Goal: Task Accomplishment & Management: Complete application form

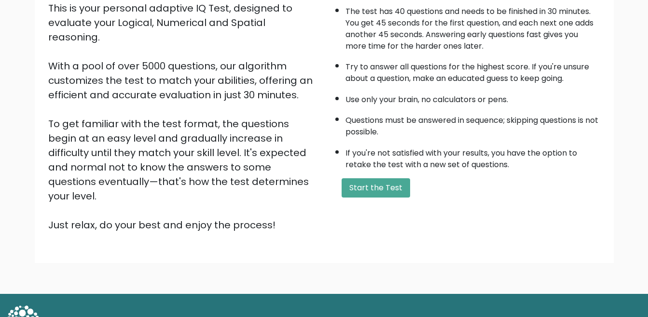
scroll to position [124, 0]
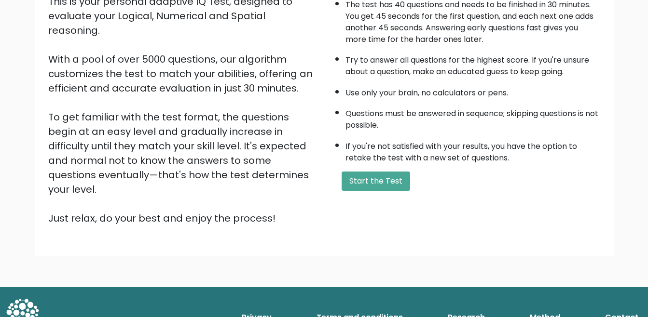
drag, startPoint x: 384, startPoint y: 165, endPoint x: 384, endPoint y: 177, distance: 11.6
click at [384, 166] on div "A few things before you start: The test has 40 questions and needs to be finish…" at bounding box center [465, 100] width 282 height 251
click at [384, 178] on button "Start the Test" at bounding box center [376, 181] width 69 height 19
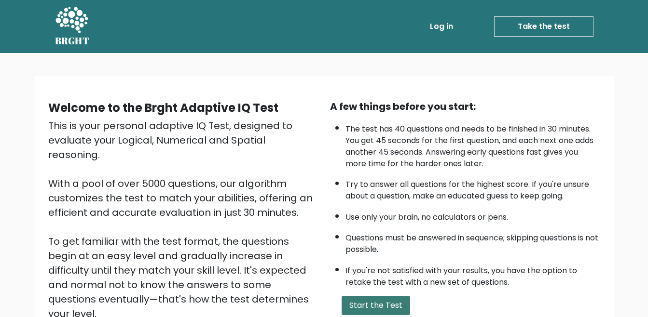
click at [374, 309] on button "Start the Test" at bounding box center [376, 305] width 69 height 19
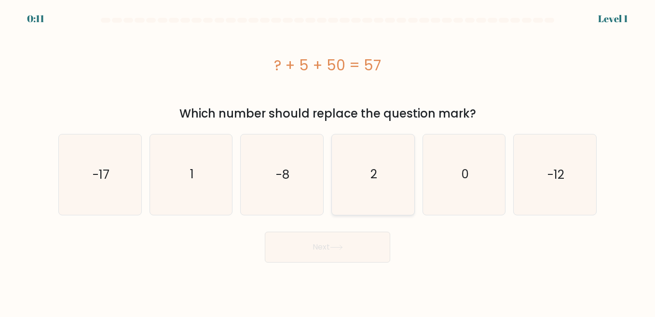
click at [375, 169] on text "2" at bounding box center [373, 174] width 7 height 17
click at [328, 161] on input "d. 2" at bounding box center [328, 160] width 0 height 2
radio input "true"
click at [337, 237] on button "Next" at bounding box center [327, 247] width 125 height 31
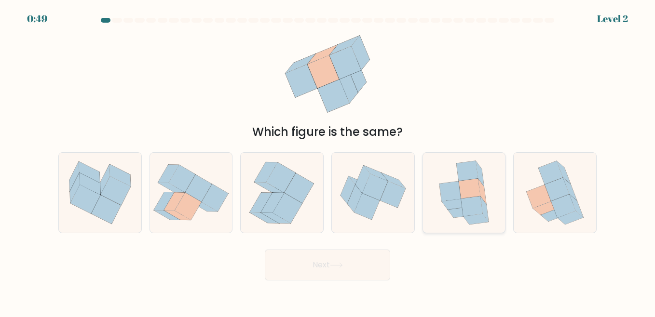
click at [464, 204] on icon at bounding box center [472, 206] width 22 height 20
click at [328, 161] on input "e." at bounding box center [328, 160] width 0 height 2
radio input "true"
click at [357, 272] on button "Next" at bounding box center [327, 265] width 125 height 31
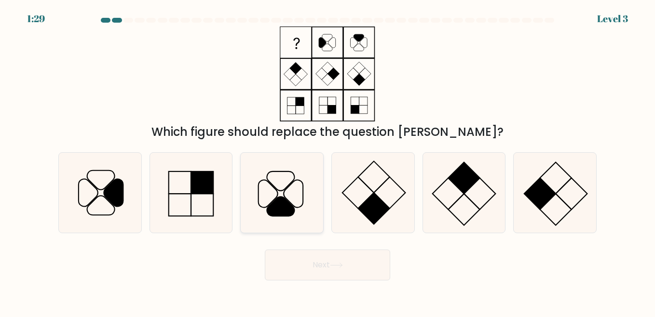
click at [290, 206] on icon at bounding box center [280, 206] width 27 height 19
click at [328, 161] on input "c." at bounding box center [328, 160] width 0 height 2
radio input "true"
click at [311, 260] on button "Next" at bounding box center [327, 265] width 125 height 31
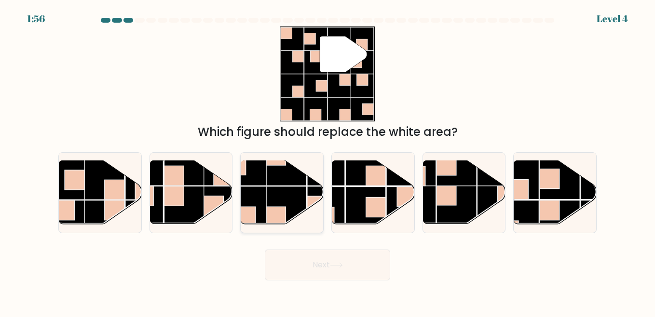
click at [277, 200] on rect at bounding box center [286, 207] width 40 height 40
click at [328, 161] on input "c." at bounding box center [328, 160] width 0 height 2
radio input "true"
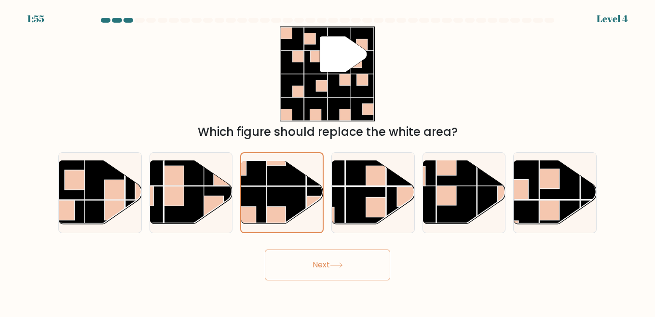
click at [355, 269] on button "Next" at bounding box center [327, 265] width 125 height 31
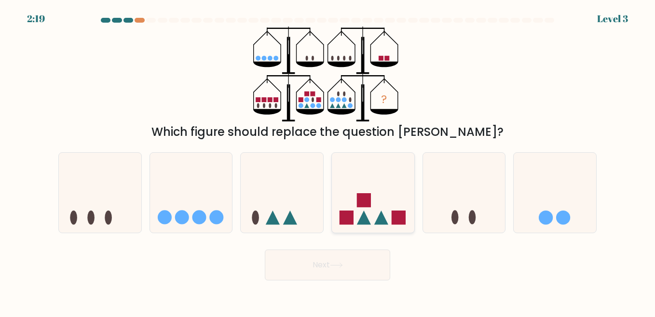
click at [385, 214] on icon at bounding box center [373, 193] width 82 height 68
click at [328, 161] on input "d." at bounding box center [328, 160] width 0 height 2
radio input "true"
click at [360, 258] on button "Next" at bounding box center [327, 265] width 125 height 31
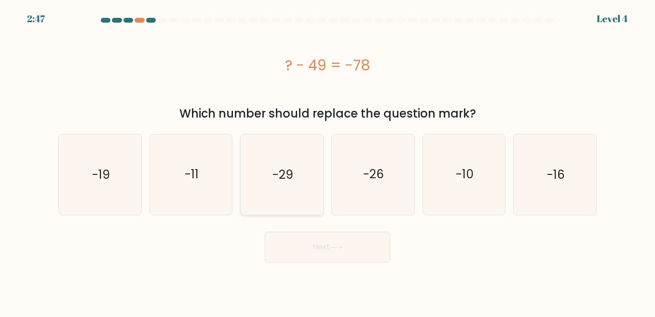
click at [296, 171] on icon "-29" at bounding box center [282, 175] width 80 height 80
click at [328, 161] on input "c. -29" at bounding box center [328, 160] width 0 height 2
radio input "true"
click at [360, 243] on button "Next" at bounding box center [327, 247] width 125 height 31
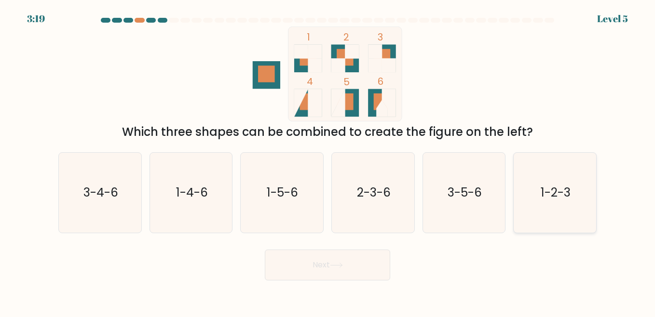
click at [531, 187] on icon "1-2-3" at bounding box center [555, 193] width 80 height 80
click at [328, 161] on input "f. 1-2-3" at bounding box center [328, 160] width 0 height 2
radio input "true"
click at [353, 265] on button "Next" at bounding box center [327, 265] width 125 height 31
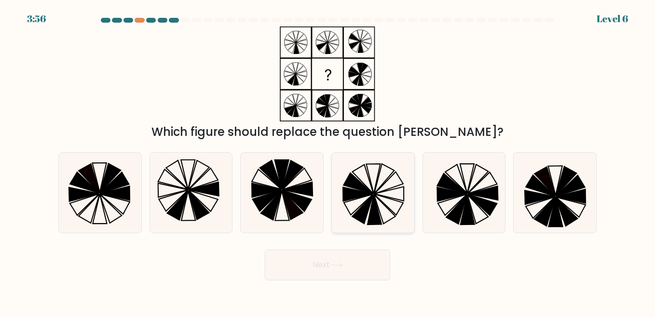
click at [370, 208] on icon at bounding box center [373, 193] width 80 height 80
click at [328, 161] on input "d." at bounding box center [328, 160] width 0 height 2
radio input "true"
click at [357, 264] on button "Next" at bounding box center [327, 265] width 125 height 31
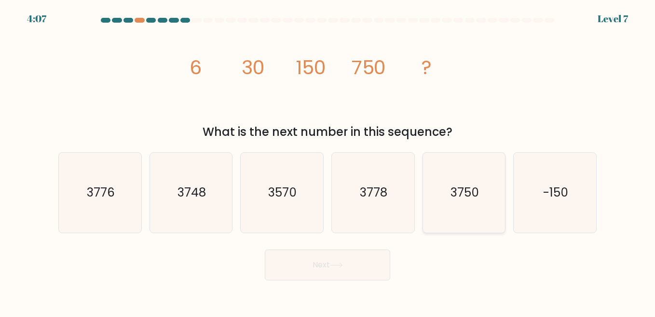
click at [459, 204] on icon "3750" at bounding box center [464, 193] width 80 height 80
click at [328, 161] on input "e. 3750" at bounding box center [328, 160] width 0 height 2
radio input "true"
click at [362, 270] on button "Next" at bounding box center [327, 265] width 125 height 31
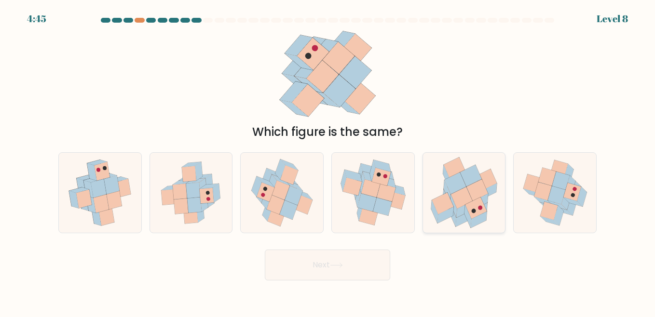
click at [470, 215] on icon at bounding box center [476, 208] width 22 height 22
click at [328, 161] on input "e." at bounding box center [328, 160] width 0 height 2
radio input "true"
click at [362, 270] on button "Next" at bounding box center [327, 265] width 125 height 31
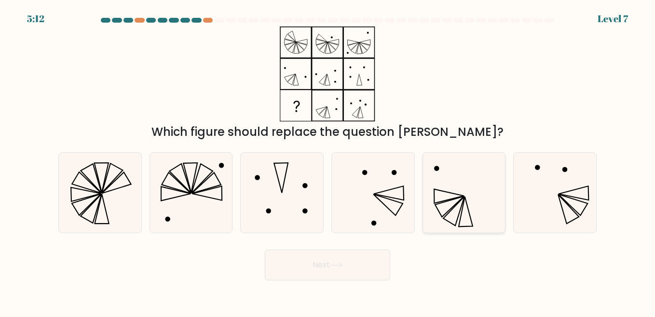
click at [445, 180] on icon at bounding box center [464, 193] width 80 height 80
click at [328, 161] on input "e." at bounding box center [328, 160] width 0 height 2
radio input "true"
click at [361, 270] on button "Next" at bounding box center [327, 265] width 125 height 31
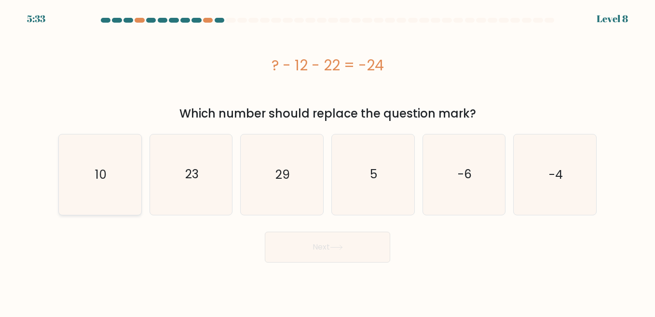
click at [96, 186] on icon "10" at bounding box center [100, 175] width 80 height 80
click at [328, 161] on input "a. 10" at bounding box center [328, 160] width 0 height 2
radio input "true"
click at [333, 249] on icon at bounding box center [336, 247] width 13 height 5
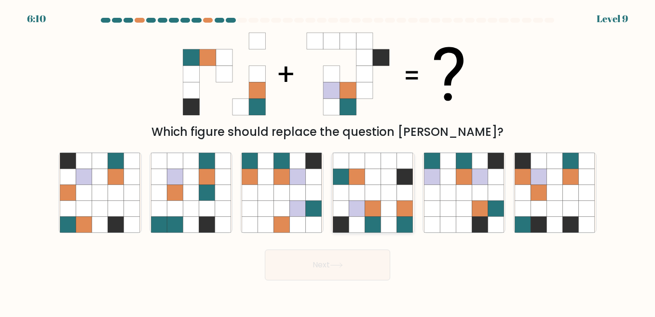
drag, startPoint x: 384, startPoint y: 256, endPoint x: 403, endPoint y: 230, distance: 32.5
click at [385, 255] on button "Next" at bounding box center [327, 265] width 125 height 31
click at [397, 214] on icon at bounding box center [389, 209] width 16 height 16
click at [328, 161] on input "d." at bounding box center [328, 160] width 0 height 2
radio input "true"
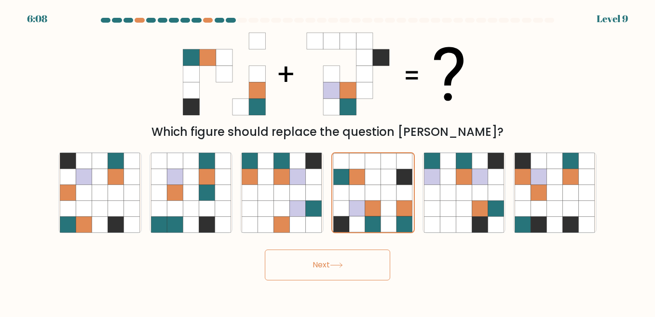
click at [360, 273] on button "Next" at bounding box center [327, 265] width 125 height 31
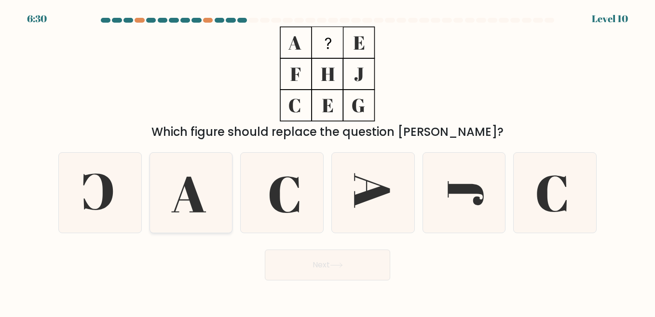
click at [185, 196] on icon at bounding box center [191, 193] width 80 height 80
click at [328, 161] on input "b." at bounding box center [328, 160] width 0 height 2
radio input "true"
click at [339, 268] on icon at bounding box center [336, 265] width 13 height 5
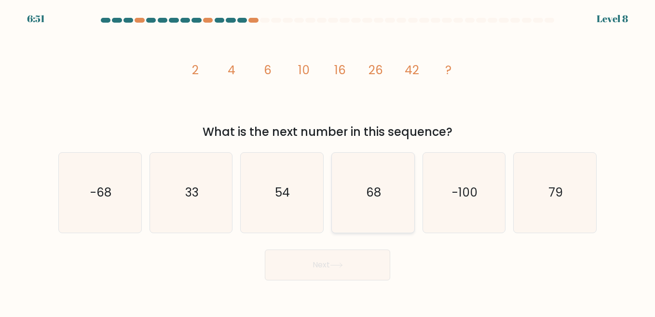
click at [369, 182] on icon "68" at bounding box center [373, 193] width 80 height 80
click at [328, 161] on input "d. 68" at bounding box center [328, 160] width 0 height 2
radio input "true"
click at [338, 264] on icon at bounding box center [336, 265] width 13 height 5
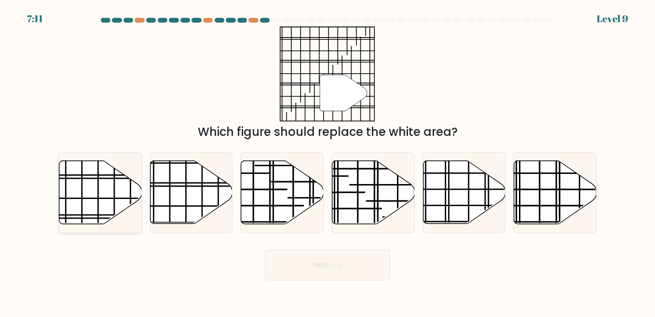
click at [90, 197] on icon at bounding box center [100, 192] width 82 height 63
click at [328, 161] on input "a." at bounding box center [328, 160] width 0 height 2
radio input "true"
click at [361, 268] on button "Next" at bounding box center [327, 265] width 125 height 31
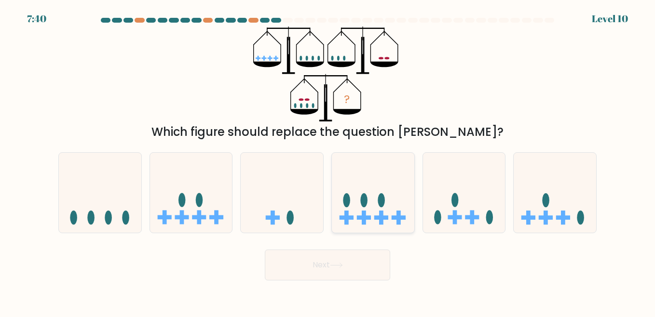
click at [397, 209] on icon at bounding box center [373, 193] width 82 height 68
click at [328, 161] on input "d." at bounding box center [328, 160] width 0 height 2
radio input "true"
click at [354, 263] on button "Next" at bounding box center [327, 265] width 125 height 31
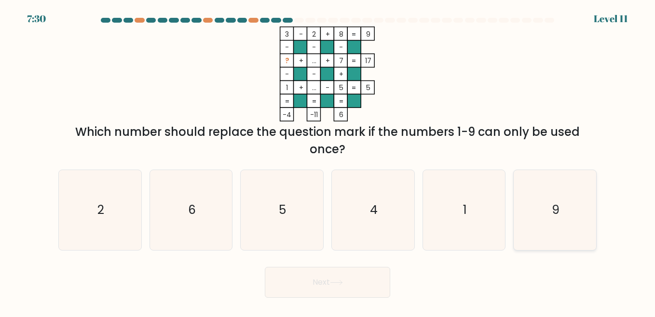
click at [545, 226] on icon "9" at bounding box center [555, 210] width 80 height 80
click at [328, 161] on input "f. 9" at bounding box center [328, 160] width 0 height 2
radio input "true"
click at [337, 287] on button "Next" at bounding box center [327, 282] width 125 height 31
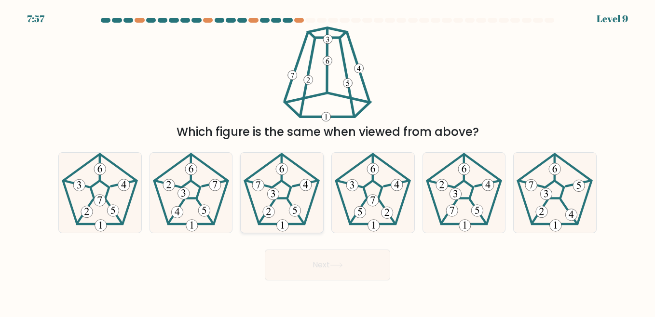
click at [286, 202] on icon at bounding box center [282, 193] width 80 height 80
click at [328, 161] on input "c." at bounding box center [328, 160] width 0 height 2
radio input "true"
click at [339, 268] on icon at bounding box center [336, 265] width 13 height 5
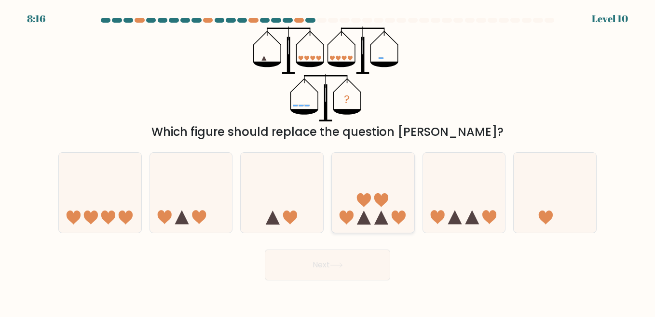
click at [373, 224] on icon at bounding box center [373, 193] width 82 height 68
click at [328, 161] on input "d." at bounding box center [328, 160] width 0 height 2
radio input "true"
click at [361, 260] on button "Next" at bounding box center [327, 265] width 125 height 31
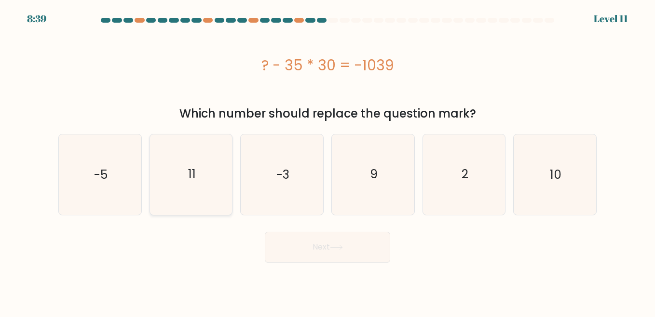
click at [174, 191] on icon "11" at bounding box center [191, 175] width 80 height 80
click at [328, 161] on input "b. 11" at bounding box center [328, 160] width 0 height 2
radio input "true"
click at [358, 256] on button "Next" at bounding box center [327, 247] width 125 height 31
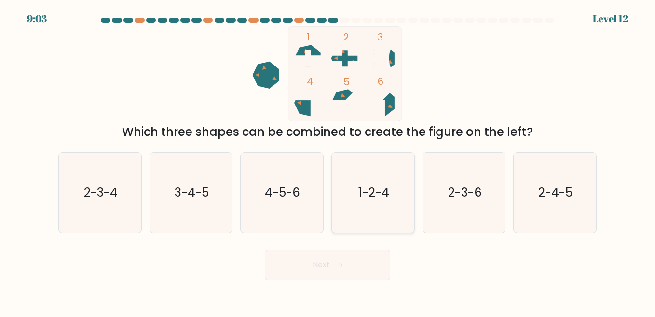
click at [357, 186] on icon "1-2-4" at bounding box center [373, 193] width 80 height 80
click at [328, 161] on input "d. 1-2-4" at bounding box center [328, 160] width 0 height 2
radio input "true"
click at [365, 270] on button "Next" at bounding box center [327, 265] width 125 height 31
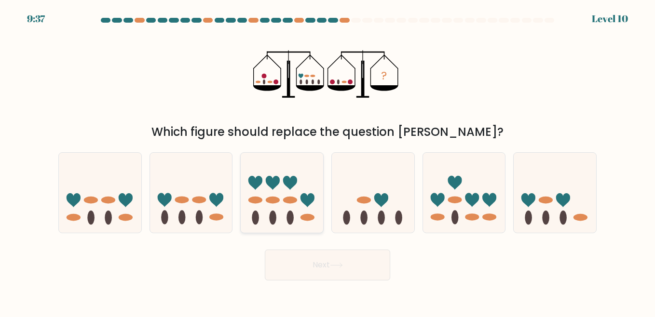
click at [282, 195] on icon at bounding box center [282, 193] width 82 height 68
click at [328, 161] on input "c." at bounding box center [328, 160] width 0 height 2
radio input "true"
click at [348, 254] on button "Next" at bounding box center [327, 265] width 125 height 31
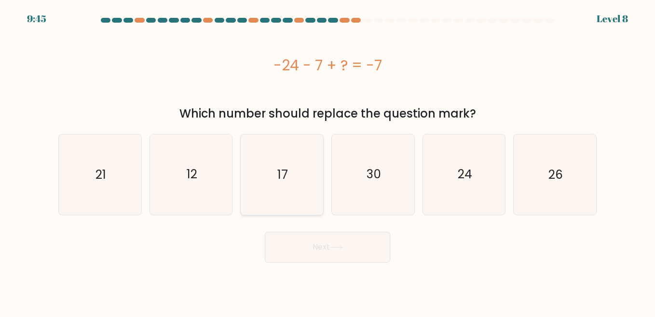
click at [299, 172] on icon "17" at bounding box center [282, 175] width 80 height 80
click at [328, 161] on input "c. 17" at bounding box center [328, 160] width 0 height 2
radio input "true"
click at [344, 244] on button "Next" at bounding box center [327, 247] width 125 height 31
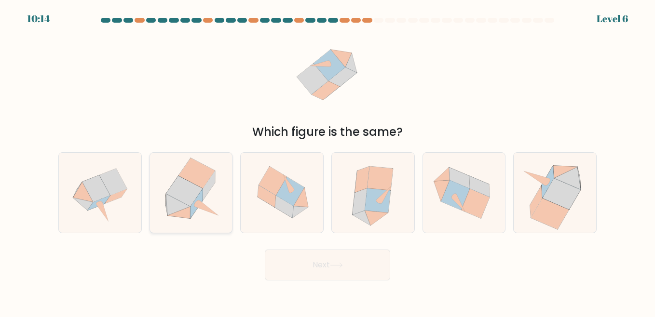
click at [213, 198] on icon at bounding box center [190, 193] width 79 height 80
click at [328, 161] on input "b." at bounding box center [328, 160] width 0 height 2
radio input "true"
click at [370, 274] on button "Next" at bounding box center [327, 265] width 125 height 31
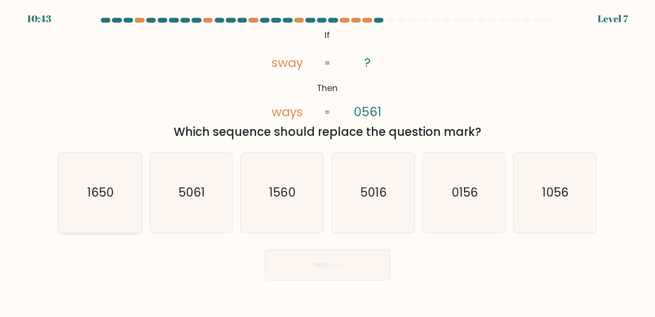
click at [106, 197] on text "1650" at bounding box center [100, 192] width 27 height 17
click at [328, 161] on input "a. 1650" at bounding box center [328, 160] width 0 height 2
radio input "true"
click at [357, 260] on button "Next" at bounding box center [327, 265] width 125 height 31
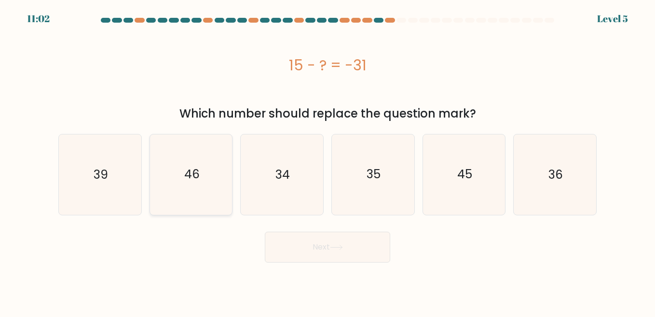
click at [152, 187] on icon "46" at bounding box center [191, 175] width 80 height 80
click at [328, 161] on input "b. 46" at bounding box center [328, 160] width 0 height 2
radio input "true"
click at [334, 248] on icon at bounding box center [336, 247] width 13 height 5
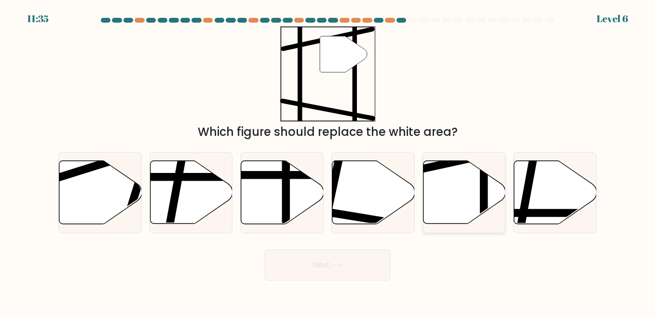
click at [475, 193] on icon at bounding box center [464, 192] width 82 height 63
click at [328, 161] on input "e." at bounding box center [328, 160] width 0 height 2
radio input "true"
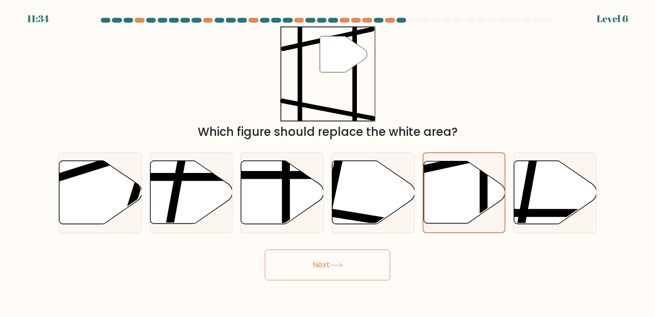
click at [373, 259] on button "Next" at bounding box center [327, 265] width 125 height 31
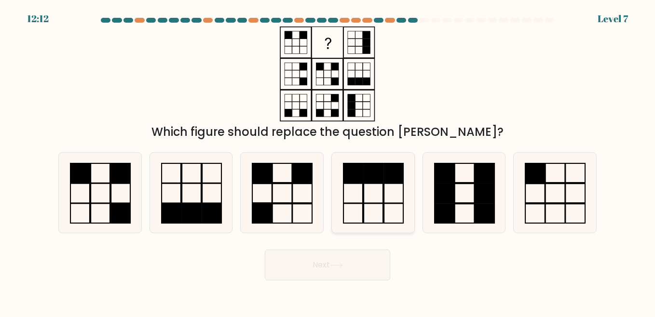
click at [373, 204] on rect at bounding box center [373, 214] width 19 height 20
click at [328, 161] on input "d." at bounding box center [328, 160] width 0 height 2
radio input "true"
click at [367, 265] on button "Next" at bounding box center [327, 265] width 125 height 31
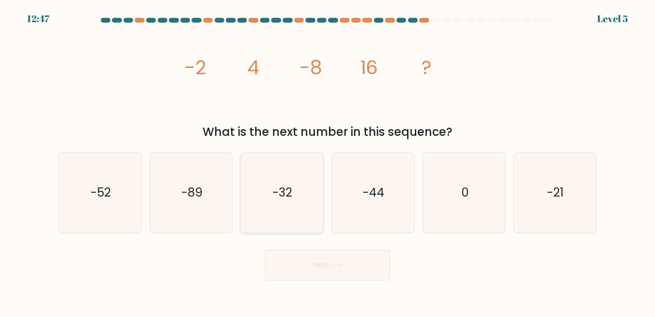
click at [301, 196] on icon "-32" at bounding box center [282, 193] width 80 height 80
click at [328, 161] on input "c. -32" at bounding box center [328, 160] width 0 height 2
radio input "true"
click at [338, 276] on button "Next" at bounding box center [327, 265] width 125 height 31
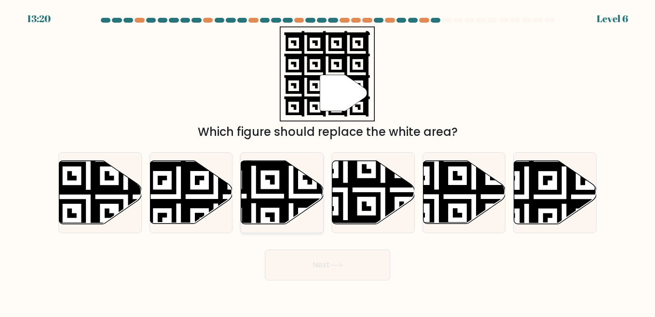
click at [258, 200] on icon at bounding box center [254, 159] width 150 height 150
click at [328, 161] on input "c." at bounding box center [328, 160] width 0 height 2
radio input "true"
click at [375, 274] on button "Next" at bounding box center [327, 265] width 125 height 31
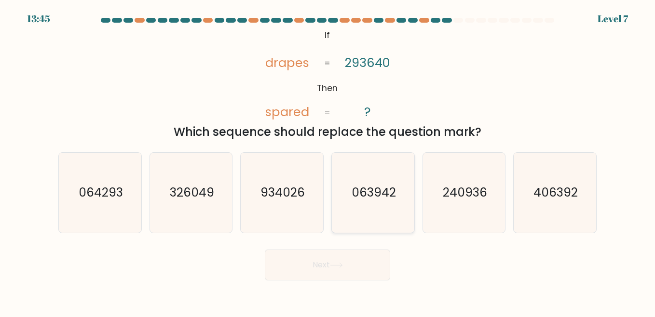
click at [384, 198] on text "063942" at bounding box center [374, 192] width 44 height 17
click at [328, 161] on input "d. 063942" at bounding box center [328, 160] width 0 height 2
radio input "true"
click at [358, 260] on button "Next" at bounding box center [327, 265] width 125 height 31
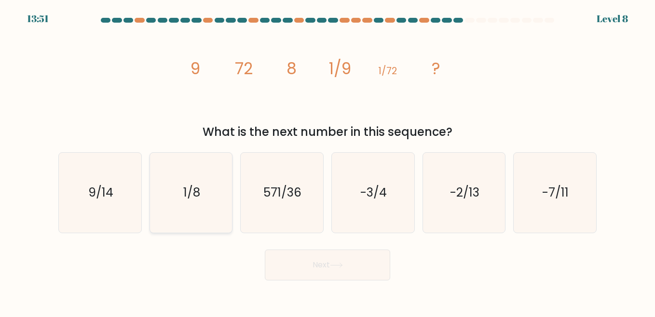
click at [215, 196] on icon "1/8" at bounding box center [191, 193] width 80 height 80
click at [328, 161] on input "b. 1/8" at bounding box center [328, 160] width 0 height 2
radio input "true"
click at [341, 270] on button "Next" at bounding box center [327, 265] width 125 height 31
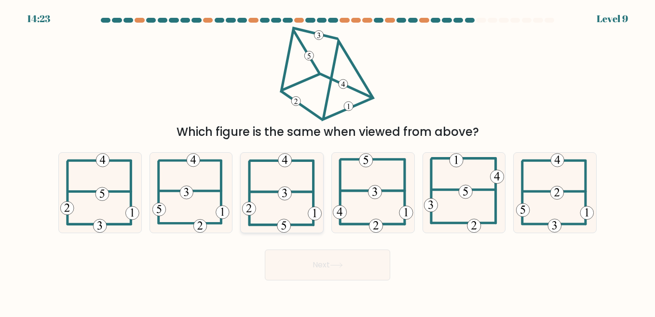
click at [284, 206] on icon at bounding box center [282, 193] width 80 height 80
click at [328, 161] on input "c." at bounding box center [328, 160] width 0 height 2
radio input "true"
click at [336, 245] on div "Next" at bounding box center [328, 263] width 550 height 36
click at [341, 263] on icon at bounding box center [336, 265] width 13 height 5
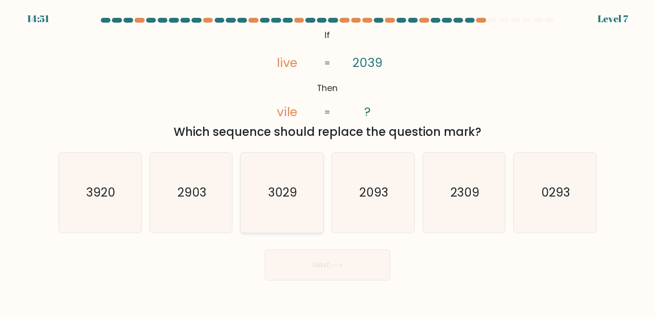
click at [293, 205] on icon "3029" at bounding box center [282, 193] width 80 height 80
click at [328, 161] on input "c. 3029" at bounding box center [328, 160] width 0 height 2
radio input "true"
click at [358, 276] on button "Next" at bounding box center [327, 265] width 125 height 31
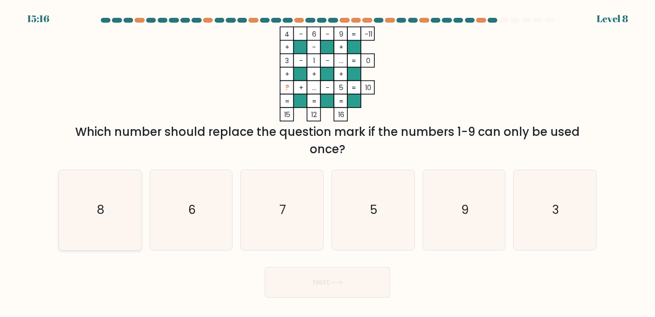
click at [101, 198] on icon "8" at bounding box center [100, 210] width 80 height 80
click at [328, 161] on input "a. 8" at bounding box center [328, 160] width 0 height 2
radio input "true"
click at [360, 275] on button "Next" at bounding box center [327, 282] width 125 height 31
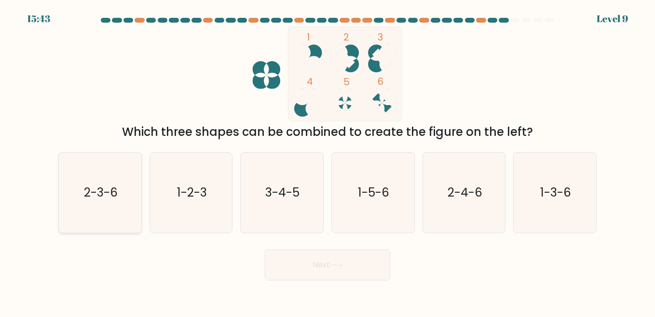
click at [95, 217] on icon "2-3-6" at bounding box center [100, 193] width 80 height 80
click at [328, 161] on input "a. 2-3-6" at bounding box center [328, 160] width 0 height 2
radio input "true"
click at [338, 272] on button "Next" at bounding box center [327, 265] width 125 height 31
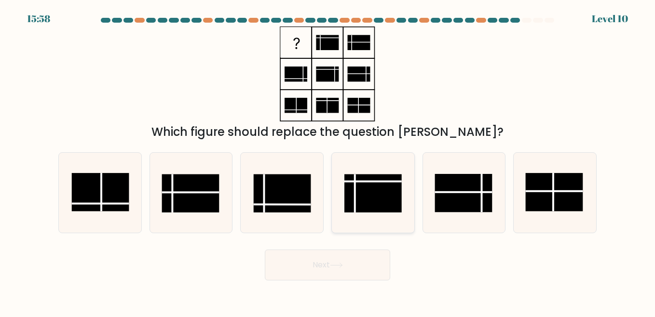
click at [359, 203] on rect at bounding box center [372, 193] width 57 height 38
click at [328, 161] on input "d." at bounding box center [328, 160] width 0 height 2
radio input "true"
click at [345, 272] on button "Next" at bounding box center [327, 265] width 125 height 31
click at [353, 268] on button "Next" at bounding box center [327, 265] width 125 height 31
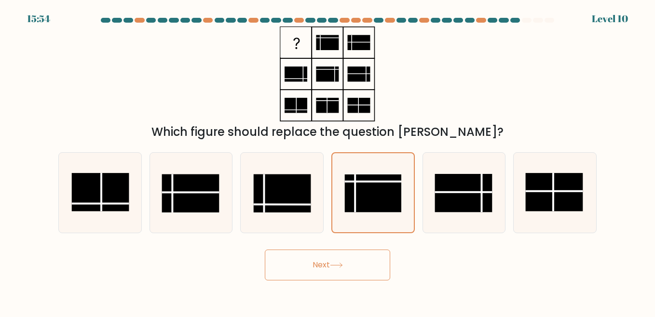
click at [355, 269] on button "Next" at bounding box center [327, 265] width 125 height 31
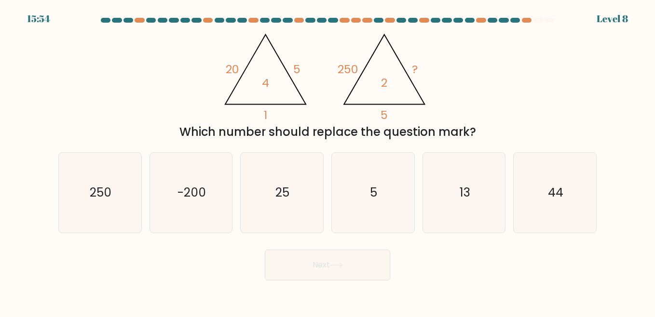
click at [369, 278] on button "Next" at bounding box center [327, 265] width 125 height 31
click at [549, 99] on div "@import url('https://fonts.googleapis.com/css?family=Abril+Fatface:400,100,100i…" at bounding box center [328, 84] width 550 height 114
click at [272, 197] on icon "25" at bounding box center [282, 193] width 80 height 80
click at [328, 161] on input "c. 25" at bounding box center [328, 160] width 0 height 2
radio input "true"
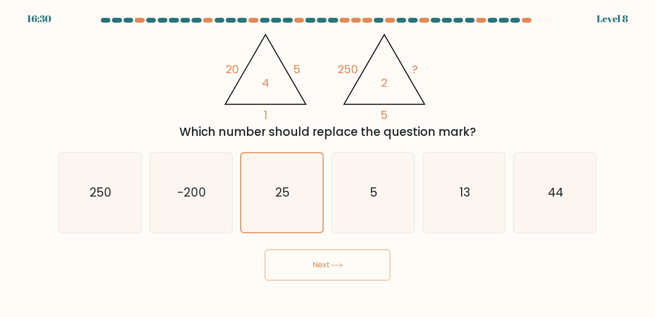
click at [366, 268] on button "Next" at bounding box center [327, 265] width 125 height 31
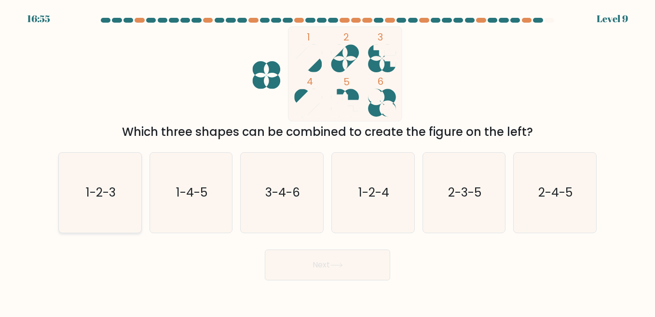
click at [102, 198] on text "1-2-3" at bounding box center [101, 192] width 30 height 17
click at [328, 161] on input "a. 1-2-3" at bounding box center [328, 160] width 0 height 2
radio input "true"
click at [364, 270] on button "Next" at bounding box center [327, 265] width 125 height 31
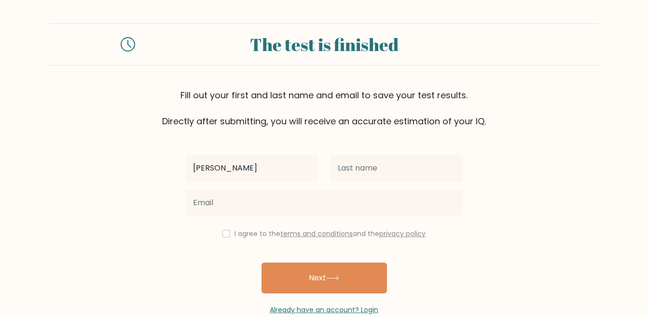
type input "Dean Ylouis"
click at [384, 184] on div at bounding box center [396, 168] width 145 height 35
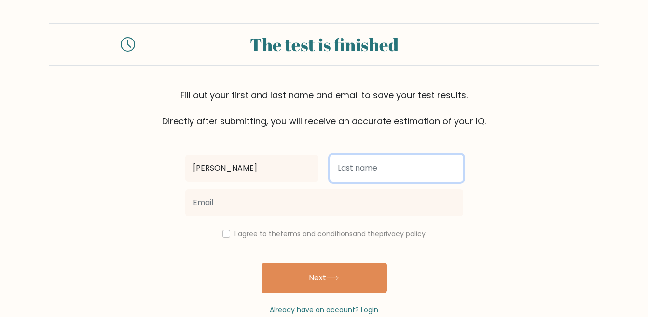
click at [388, 178] on input "text" at bounding box center [396, 168] width 133 height 27
type input "Dacoco"
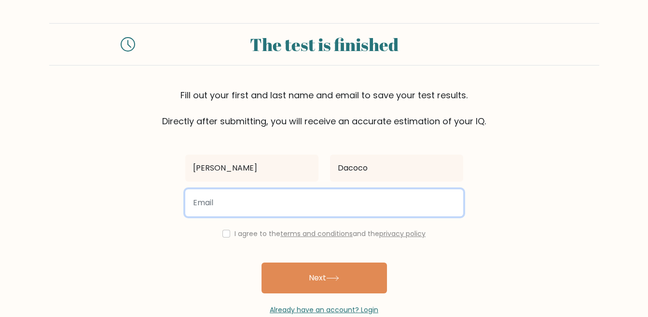
click at [254, 212] on input "email" at bounding box center [324, 203] width 278 height 27
type input "[EMAIL_ADDRESS][DOMAIN_NAME]"
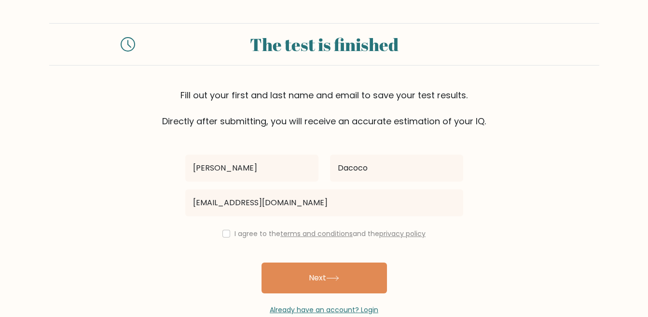
click at [220, 234] on div "I agree to the terms and conditions and the privacy policy" at bounding box center [323, 234] width 289 height 12
click at [224, 234] on input "checkbox" at bounding box center [226, 234] width 8 height 8
checkbox input "true"
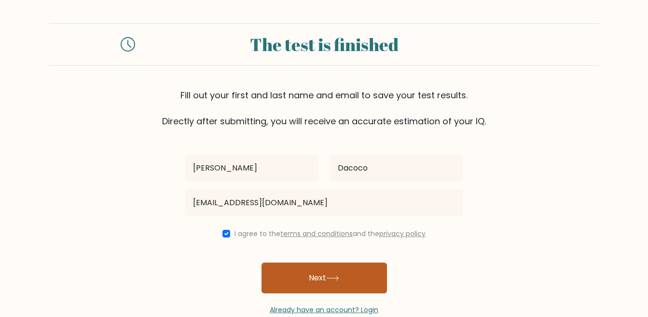
click at [313, 279] on button "Next" at bounding box center [323, 278] width 125 height 31
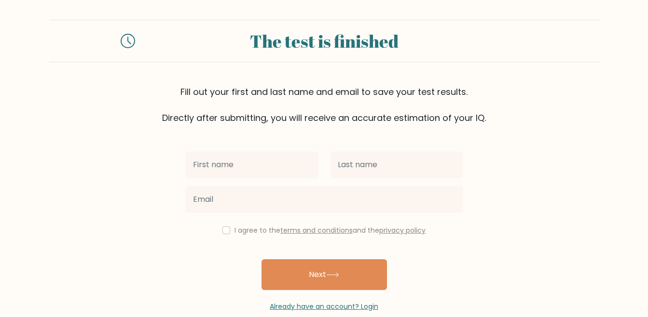
scroll to position [49, 0]
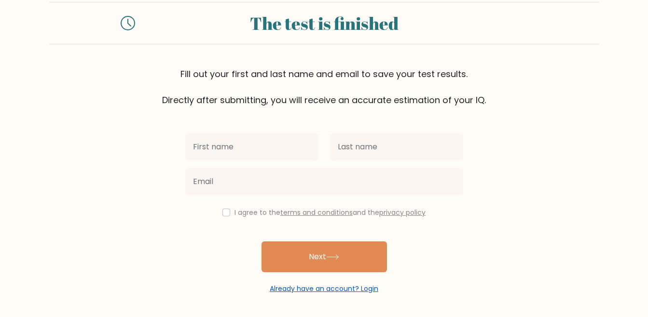
click at [320, 289] on link "Already have an account? Login" at bounding box center [324, 289] width 109 height 10
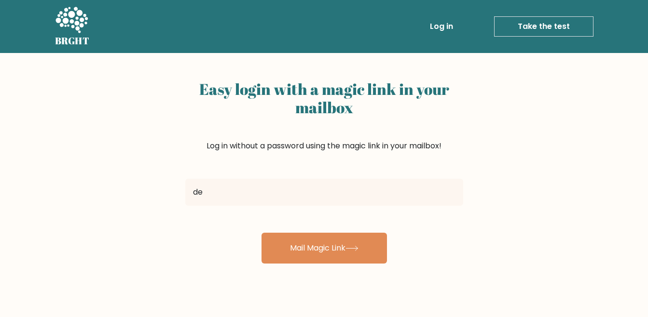
type input "[EMAIL_ADDRESS][DOMAIN_NAME]"
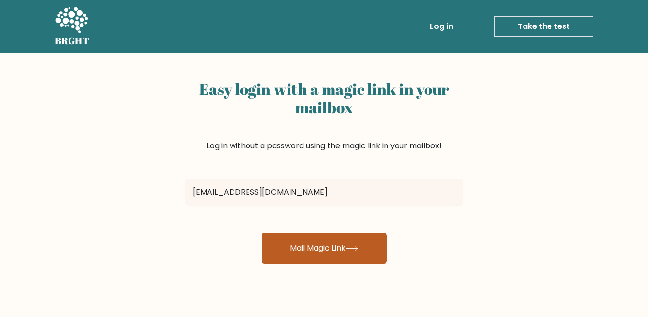
click at [325, 247] on button "Mail Magic Link" at bounding box center [323, 248] width 125 height 31
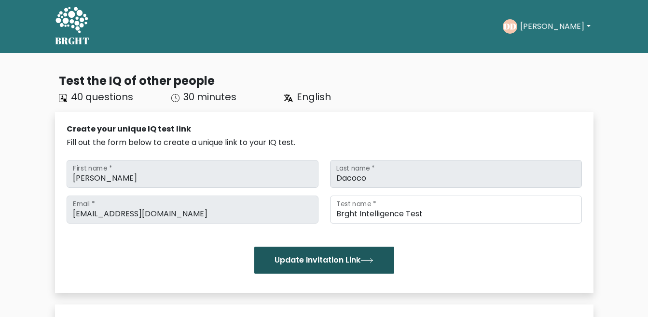
click at [373, 261] on icon "submit" at bounding box center [366, 260] width 13 height 5
click at [354, 261] on button "Update Invitation Link" at bounding box center [324, 260] width 140 height 27
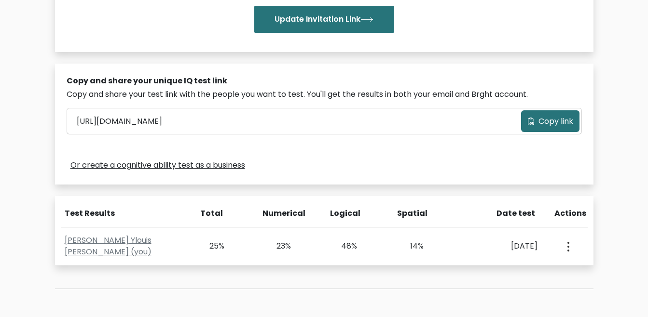
scroll to position [289, 0]
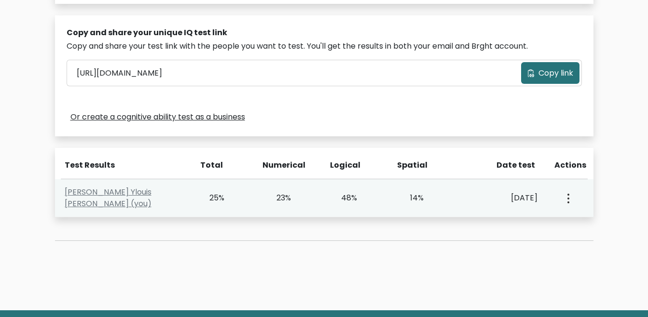
click at [566, 200] on button "button" at bounding box center [567, 198] width 8 height 30
click at [582, 226] on link "View Profile" at bounding box center [602, 226] width 76 height 15
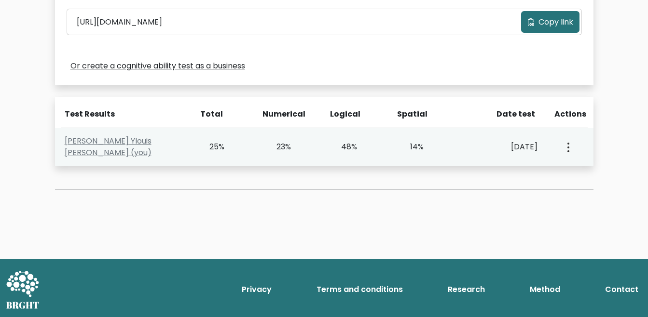
scroll to position [342, 0]
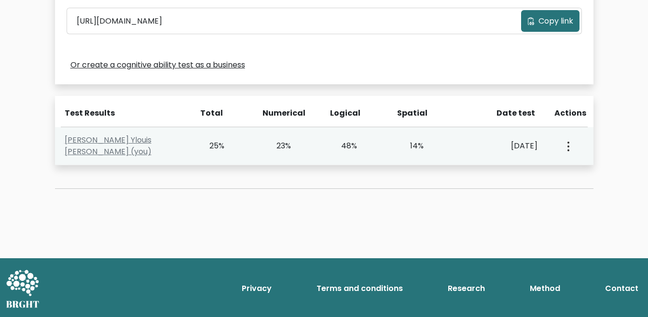
click at [567, 149] on icon "button" at bounding box center [568, 147] width 2 height 10
click at [151, 144] on link "Dean Ylouis Dacoco (you)" at bounding box center [108, 146] width 87 height 23
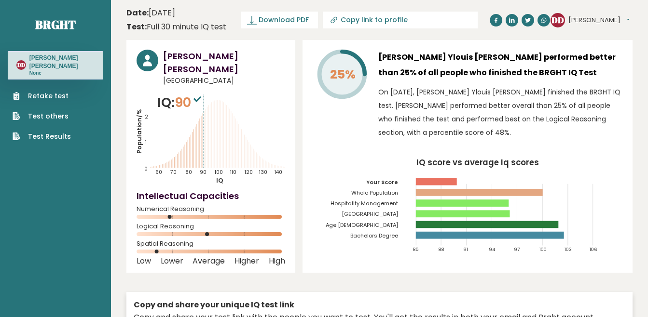
scroll to position [48, 0]
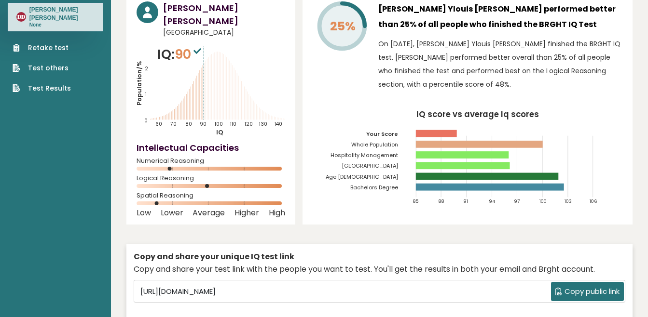
click at [56, 47] on link "Retake test" at bounding box center [42, 48] width 58 height 10
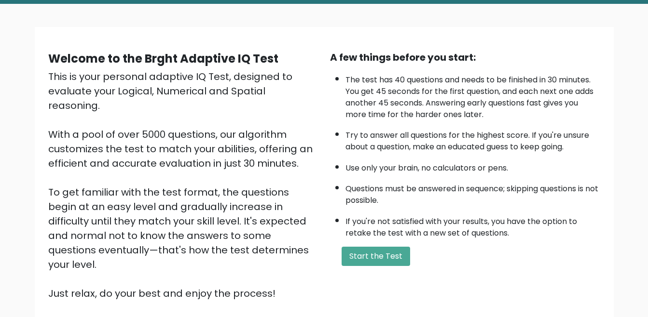
scroll to position [124, 0]
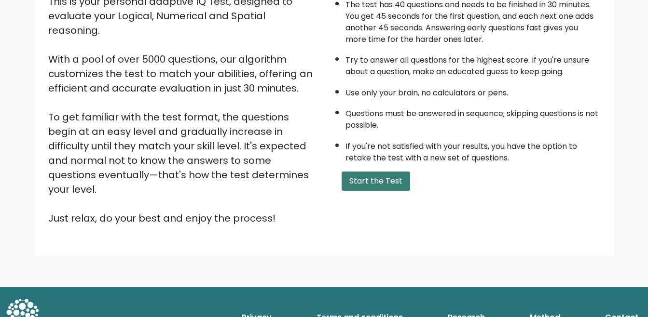
click at [372, 182] on button "Start the Test" at bounding box center [376, 181] width 69 height 19
